Goal: Check status

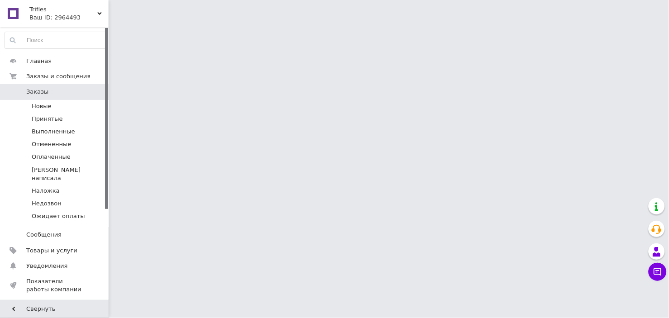
click at [453, 23] on html "Trifles Ваш ID: 2964493 Сайт Trifles Кабинет покупателя Проверить состояние сис…" at bounding box center [334, 11] width 669 height 23
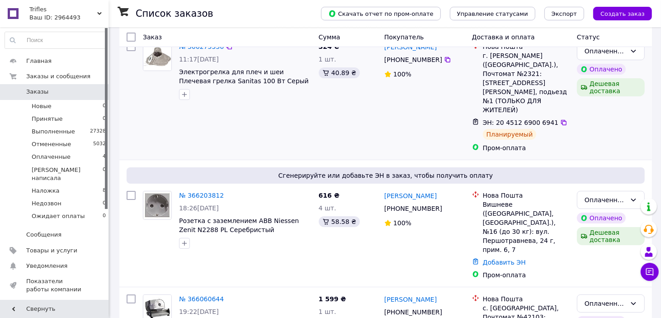
scroll to position [100, 0]
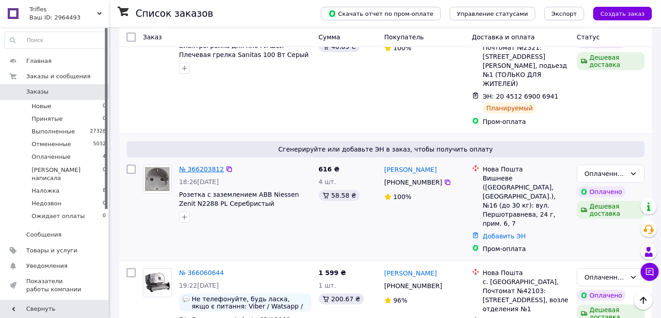
click at [199, 166] on link "№ 366203812" at bounding box center [201, 169] width 45 height 7
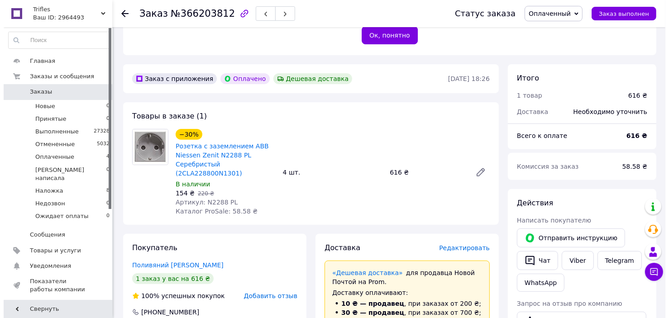
scroll to position [231, 0]
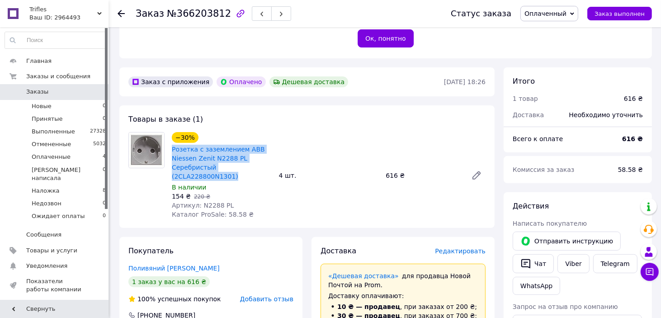
drag, startPoint x: 168, startPoint y: 150, endPoint x: 271, endPoint y: 164, distance: 104.1
click at [271, 164] on div "−30% Розетка с заземлением ABB Niessen Zenit N2288 PL Серебристый (2CLA228800N1…" at bounding box center [221, 175] width 107 height 90
copy link "Розетка с заземлением ABB Niessen Zenit N2288 PL Серебристый (2CLA228800N1301)"
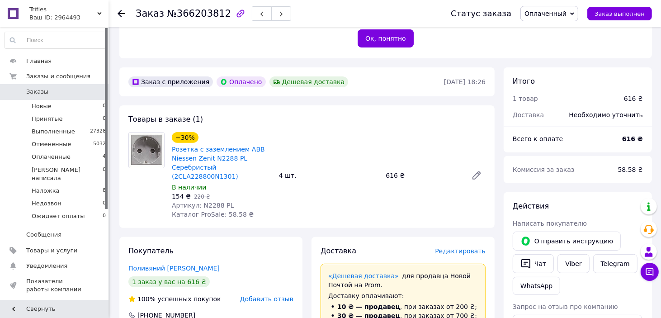
click at [359, 194] on div "−30% Розетка с заземлением ABB Niessen Zenit N2288 PL Серебристый (2CLA228800N1…" at bounding box center [328, 175] width 321 height 90
click at [466, 247] on span "Редактировать" at bounding box center [460, 250] width 51 height 7
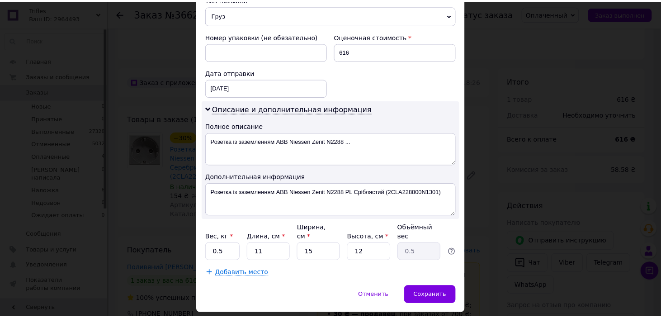
scroll to position [385, 0]
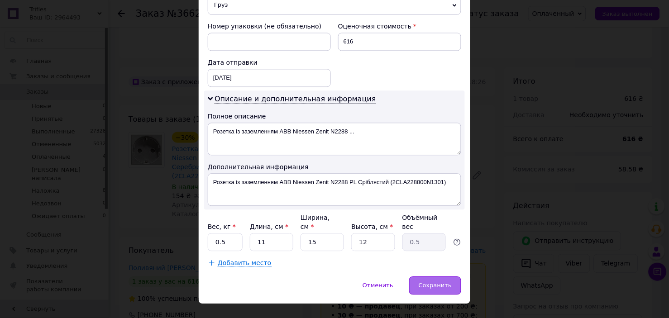
click at [432, 282] on span "Сохранить" at bounding box center [435, 285] width 33 height 7
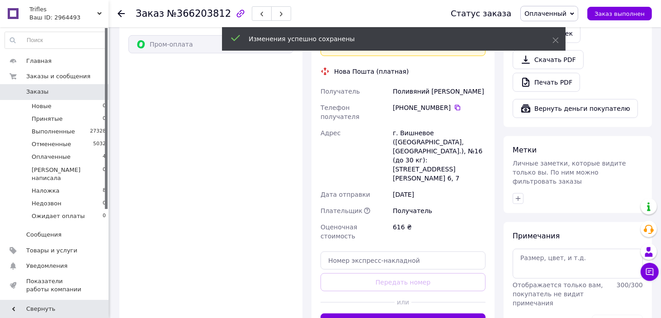
scroll to position [633, 0]
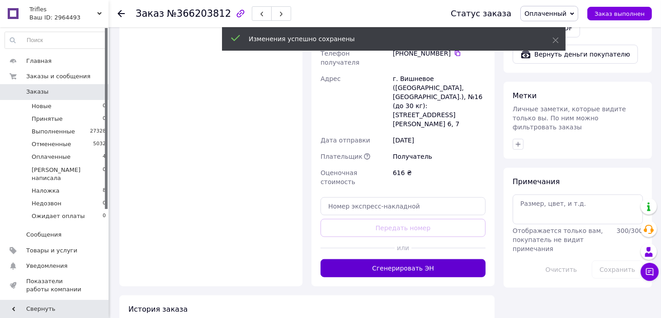
click at [406, 259] on button "Сгенерировать ЭН" at bounding box center [403, 268] width 165 height 18
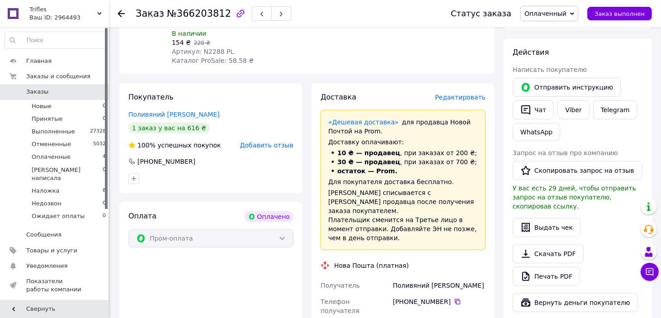
scroll to position [382, 0]
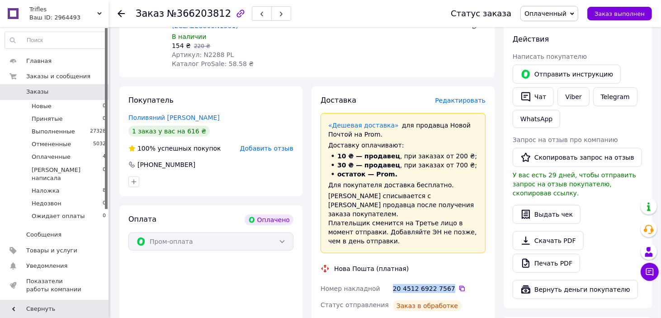
drag, startPoint x: 391, startPoint y: 266, endPoint x: 446, endPoint y: 267, distance: 54.8
click at [446, 281] on div "20 4512 6922 7567" at bounding box center [439, 289] width 96 height 16
copy div "20 4512 6922 7567"
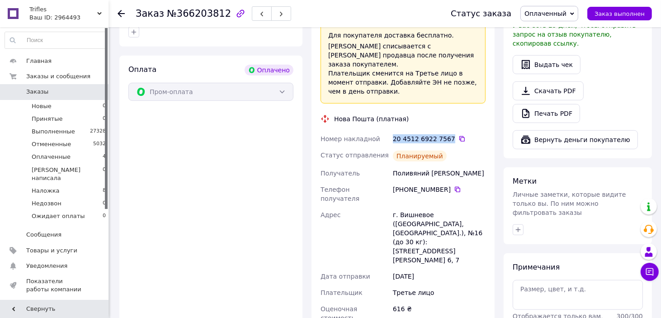
scroll to position [533, 0]
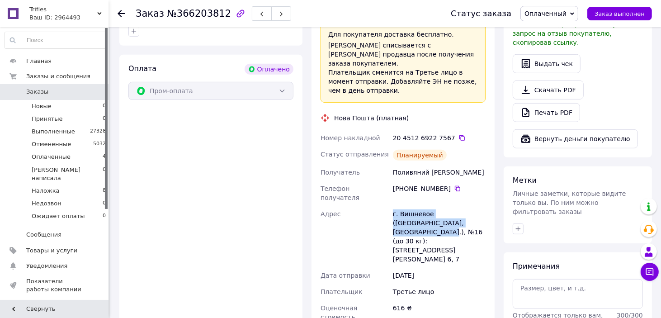
drag, startPoint x: 457, startPoint y: 193, endPoint x: 382, endPoint y: 192, distance: 75.6
click at [382, 192] on div "Номер накладной 20 4512 6922 7567   Статус отправления Планируемый Получатель П…" at bounding box center [403, 240] width 169 height 221
copy div "Адрес г. [GEOGRAPHIC_DATA] ([GEOGRAPHIC_DATA], [GEOGRAPHIC_DATA].), №16"
drag, startPoint x: 447, startPoint y: 167, endPoint x: 405, endPoint y: 168, distance: 42.1
click at [405, 184] on div "[PHONE_NUMBER]" at bounding box center [439, 188] width 93 height 9
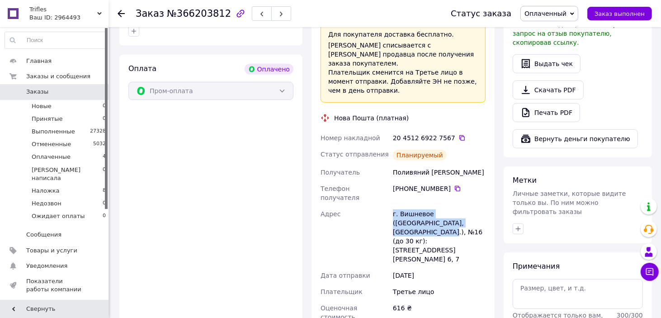
copy div "0 96 374 60 86"
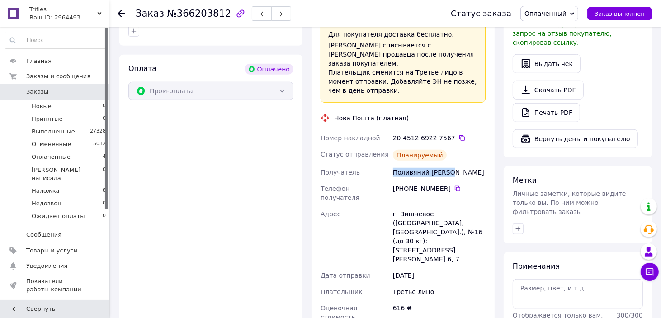
drag, startPoint x: 454, startPoint y: 154, endPoint x: 391, endPoint y: 155, distance: 62.5
click at [391, 164] on div "Поливяний [PERSON_NAME]" at bounding box center [439, 172] width 96 height 16
copy div "Поливяний [PERSON_NAME]"
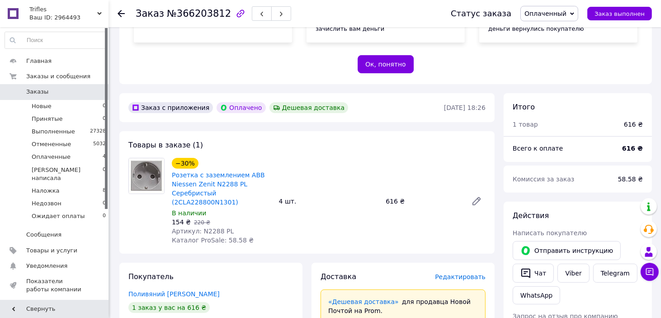
scroll to position [181, 0]
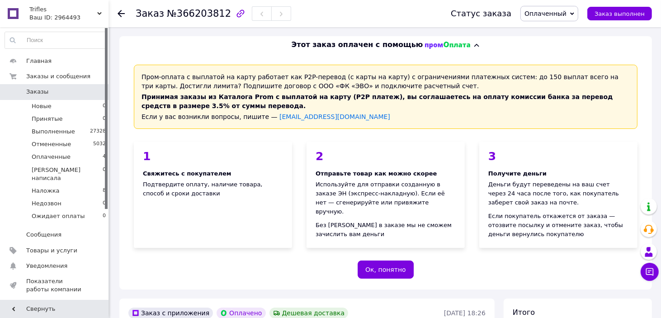
scroll to position [142, 0]
